Goal: Find specific page/section: Find specific page/section

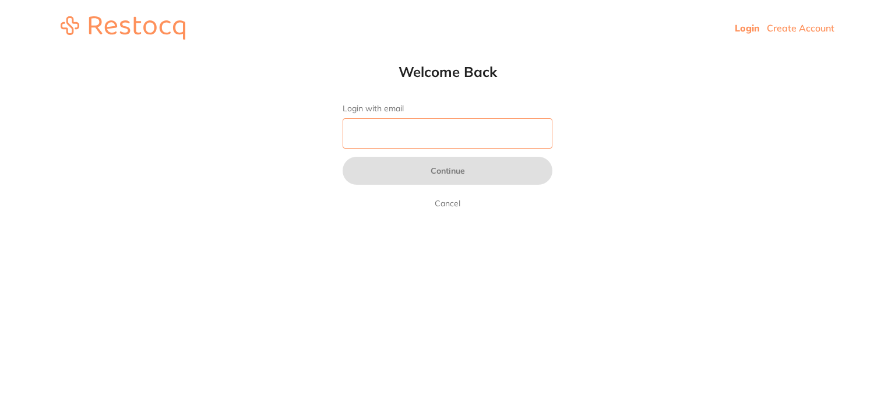
click at [485, 136] on input "Login with email" at bounding box center [447, 133] width 210 height 30
type input "[PERSON_NAME][EMAIL_ADDRESS][DOMAIN_NAME]"
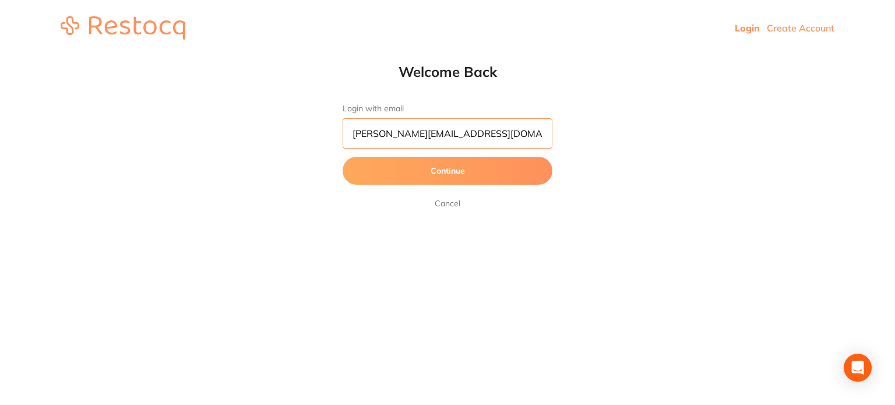
click at [342, 157] on button "Continue" at bounding box center [447, 171] width 210 height 28
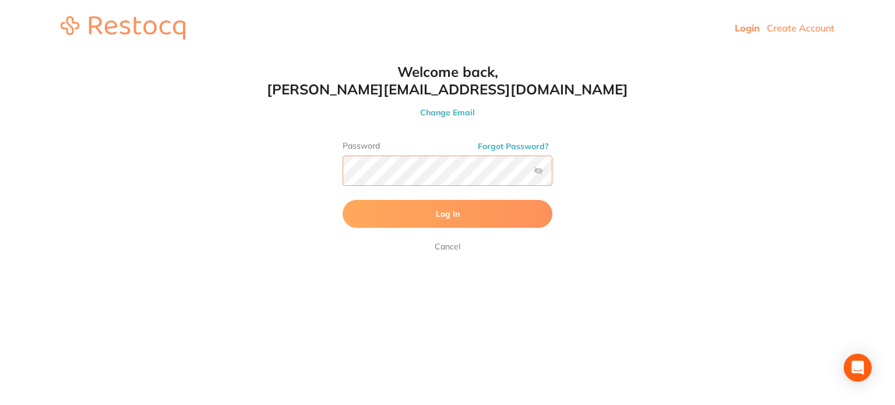
click at [342, 200] on button "Log In" at bounding box center [447, 214] width 210 height 28
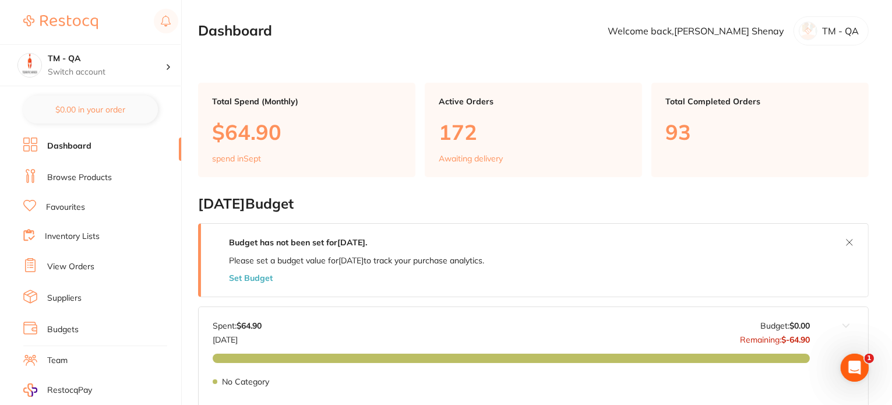
scroll to position [58, 0]
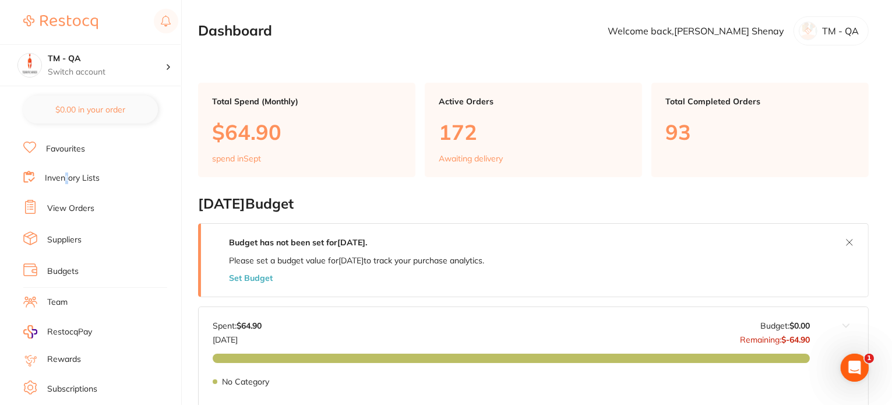
click at [66, 175] on link "Inventory Lists" at bounding box center [72, 178] width 55 height 12
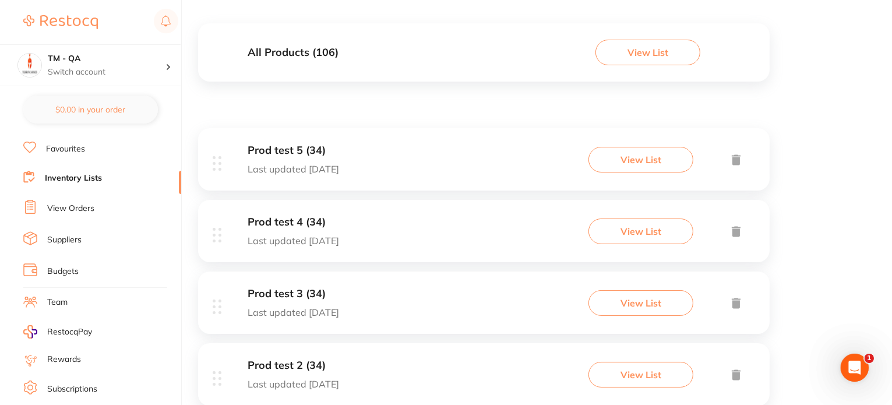
scroll to position [116, 0]
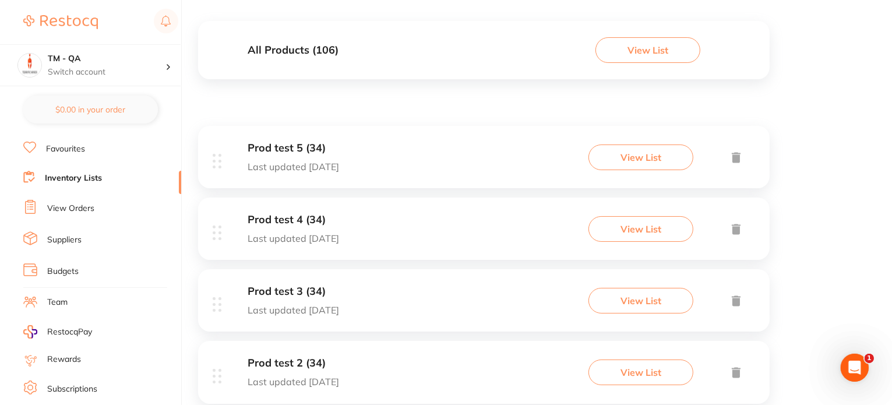
click at [650, 157] on button "View List" at bounding box center [640, 157] width 105 height 26
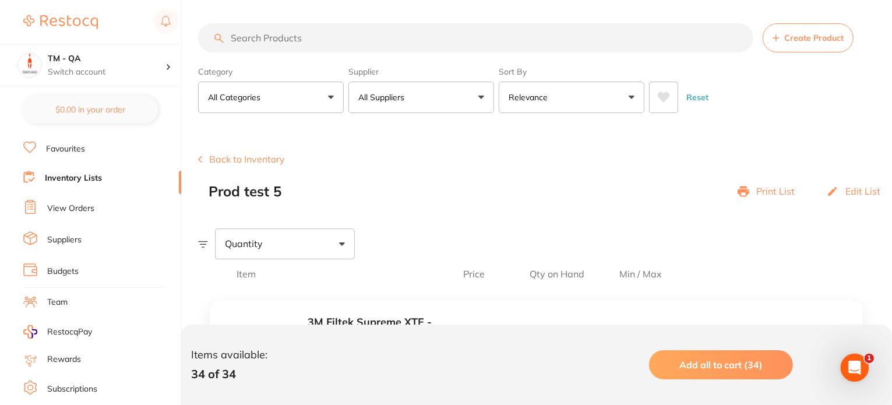
click at [757, 189] on p "Print List" at bounding box center [775, 191] width 38 height 10
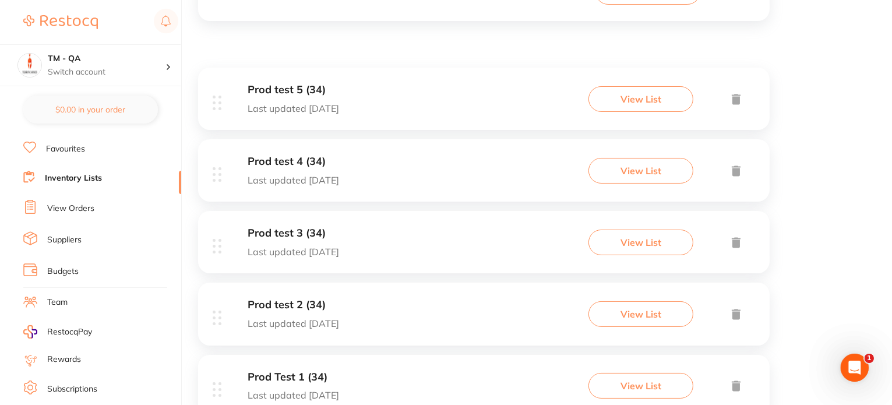
click at [635, 180] on button "View List" at bounding box center [640, 171] width 105 height 26
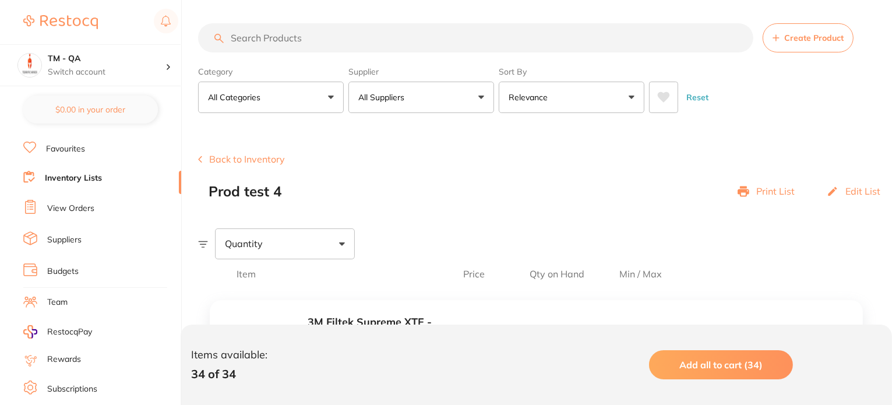
click at [776, 190] on p "Print List" at bounding box center [775, 191] width 38 height 10
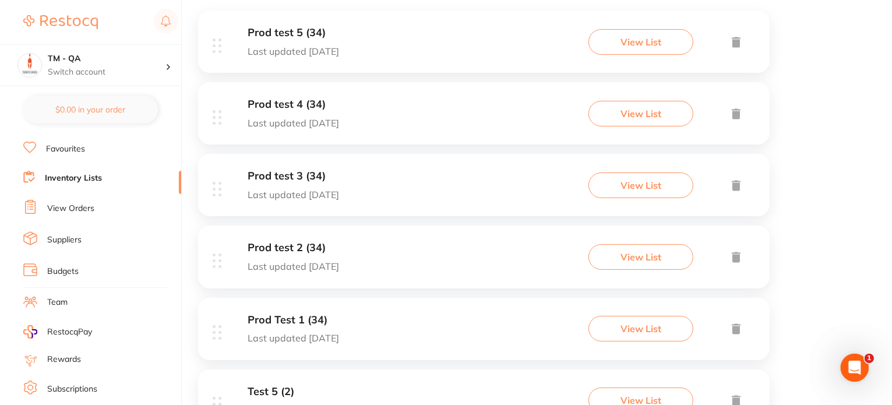
scroll to position [233, 0]
click at [615, 186] on button "View List" at bounding box center [640, 184] width 105 height 26
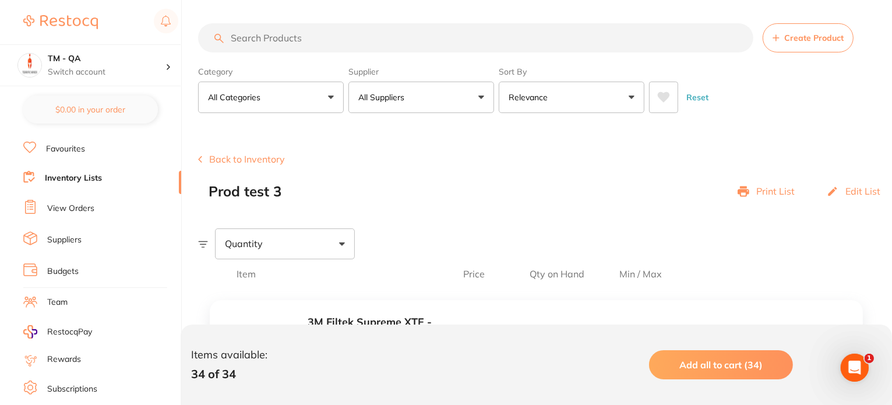
click at [776, 188] on p "Print List" at bounding box center [775, 191] width 38 height 10
click at [77, 179] on link "Inventory Lists" at bounding box center [73, 178] width 57 height 12
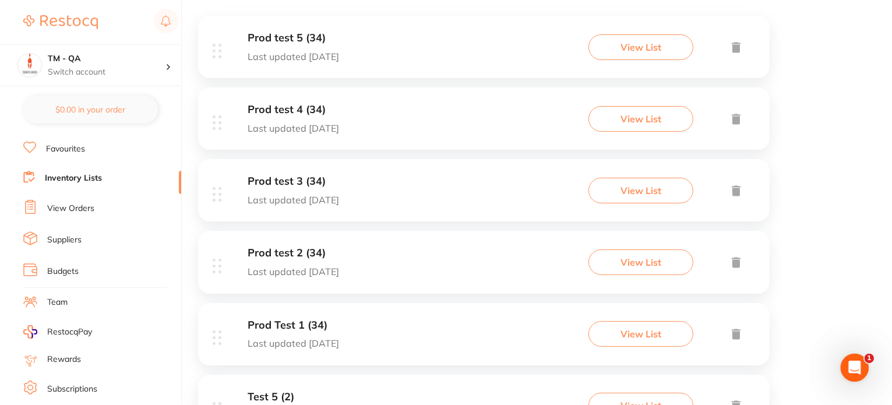
scroll to position [349, 0]
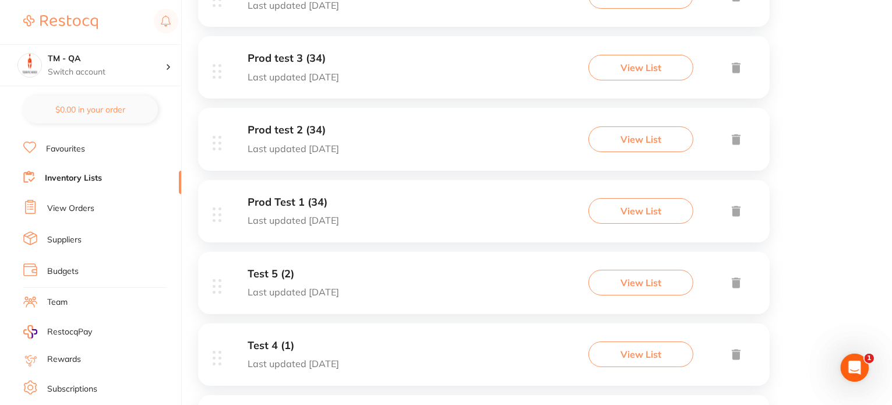
click at [621, 202] on button "View List" at bounding box center [640, 211] width 105 height 26
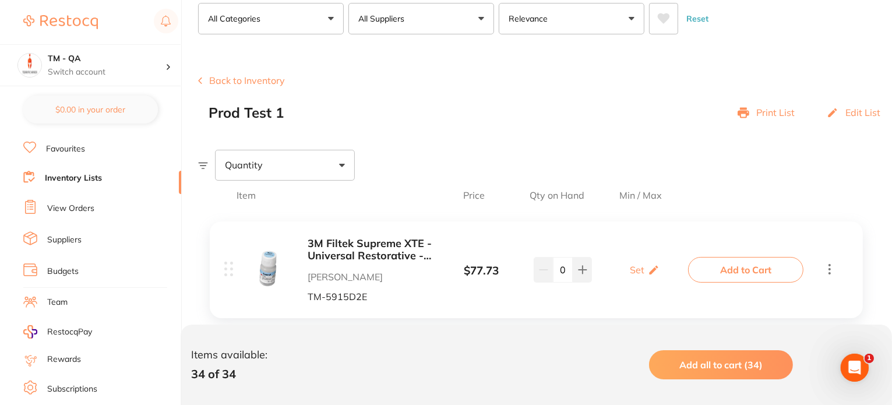
scroll to position [58, 0]
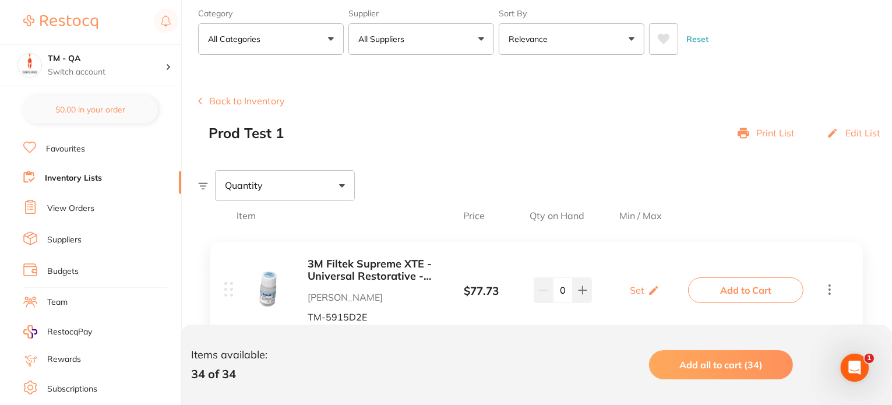
click at [774, 135] on p "Print List" at bounding box center [775, 133] width 38 height 10
click at [71, 176] on link "Inventory Lists" at bounding box center [73, 178] width 57 height 12
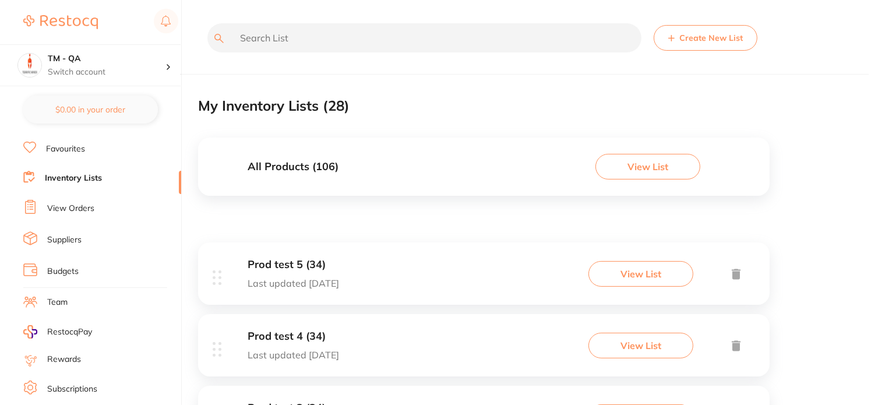
click at [627, 164] on button "View List" at bounding box center [647, 167] width 105 height 26
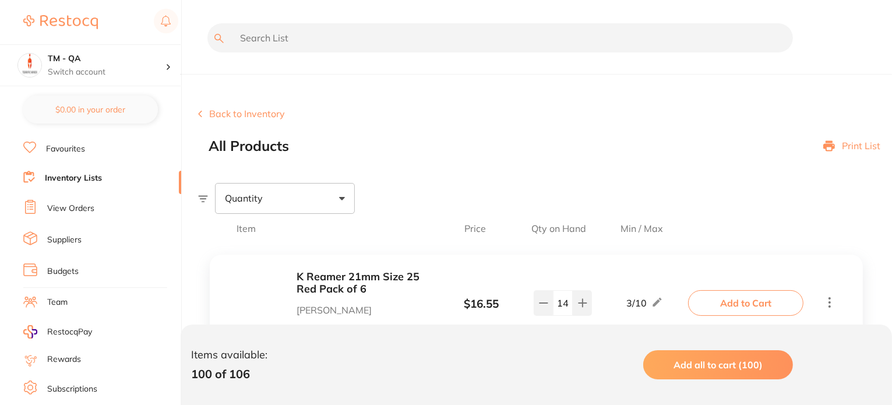
click at [82, 175] on link "Inventory Lists" at bounding box center [73, 178] width 57 height 12
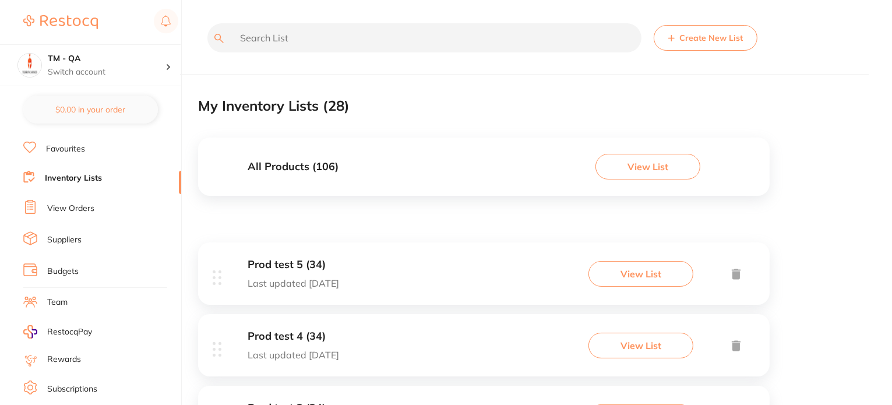
click at [663, 169] on button "View List" at bounding box center [647, 167] width 105 height 26
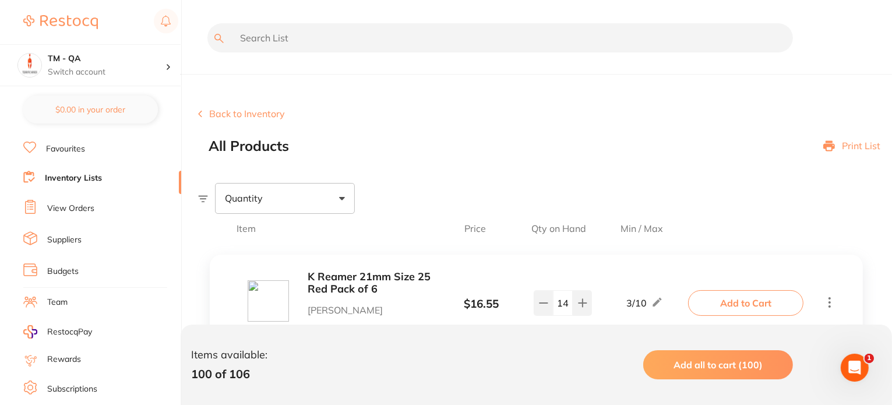
click at [857, 149] on p "Print List" at bounding box center [861, 145] width 38 height 10
click at [516, 68] on div at bounding box center [495, 46] width 595 height 46
click at [870, 146] on p "Print List" at bounding box center [861, 145] width 38 height 10
click at [75, 148] on link "Favourites" at bounding box center [65, 149] width 39 height 12
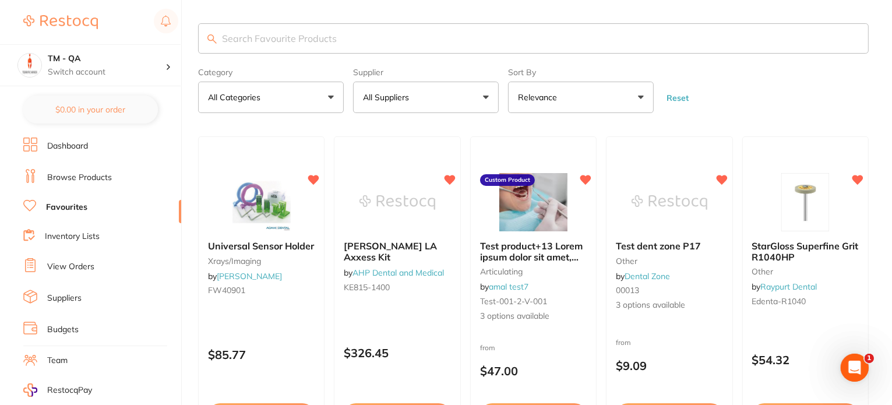
click at [102, 176] on link "Browse Products" at bounding box center [79, 178] width 65 height 12
